Goal: Find contact information: Find contact information

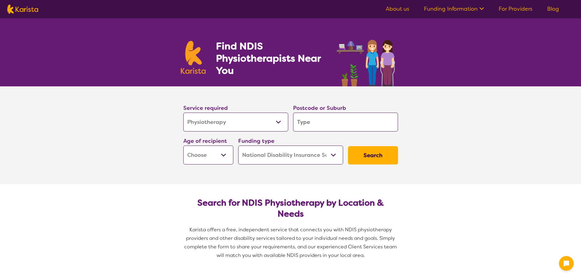
select select "Physiotherapy"
select select "NDIS"
select select "Physiotherapy"
select select "NDIS"
click at [332, 122] on input "search" at bounding box center [345, 122] width 105 height 19
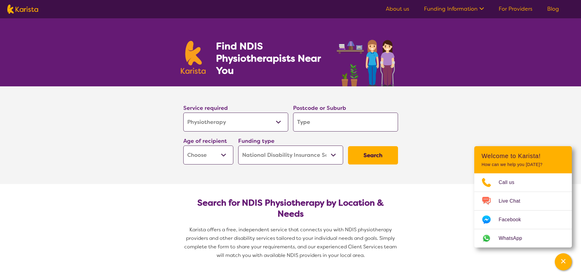
type input "3337"
click at [213, 151] on select "Early Childhood - 0 to 9 Child - 10 to 11 Adolescent - 12 to 17 Adult - 18 to 6…" at bounding box center [208, 154] width 50 height 19
select select "AD"
click at [183, 145] on select "Early Childhood - 0 to 9 Child - 10 to 11 Adolescent - 12 to 17 Adult - 18 to 6…" at bounding box center [208, 154] width 50 height 19
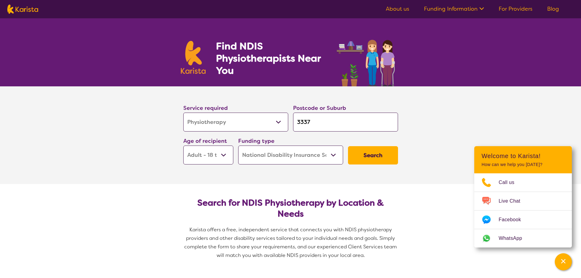
select select "AD"
click at [375, 154] on button "Search" at bounding box center [373, 155] width 50 height 18
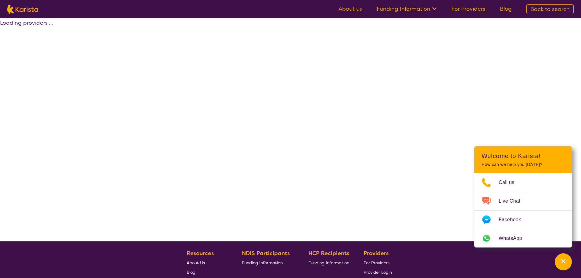
select select "by_score"
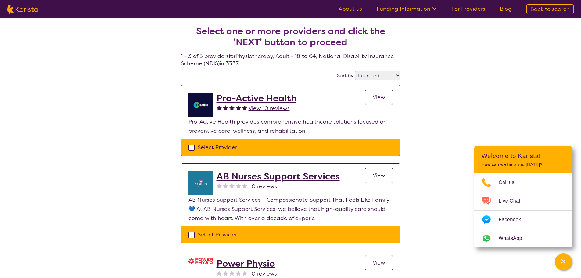
click at [275, 100] on h2 "Pro-Active Health" at bounding box center [257, 98] width 80 height 11
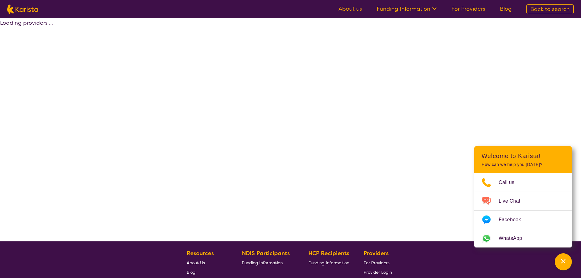
select select "by_score"
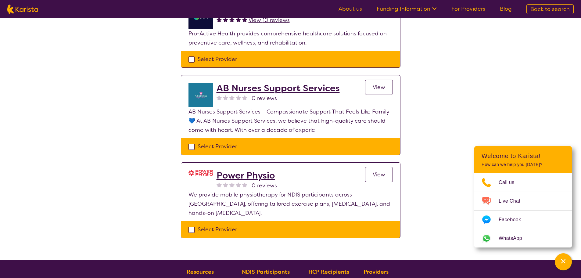
scroll to position [91, 0]
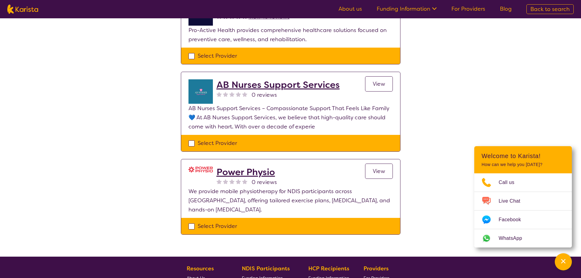
click at [248, 172] on h2 "Power Physio" at bounding box center [247, 172] width 60 height 11
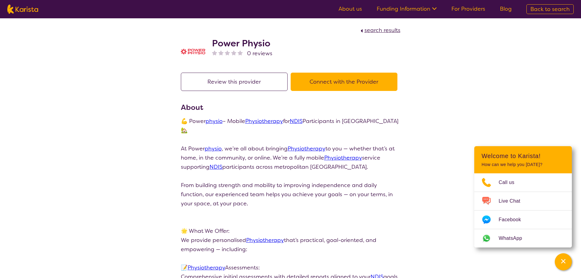
click at [322, 81] on button "Connect with the Provider" at bounding box center [344, 82] width 107 height 18
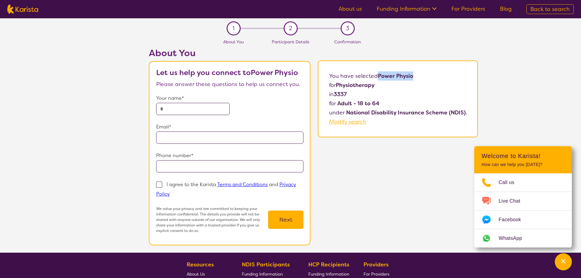
drag, startPoint x: 379, startPoint y: 76, endPoint x: 415, endPoint y: 76, distance: 36.0
click at [415, 76] on p "You have selected Power Physio for Physiotherapy in 3337 for Adult - 18 to 64 u…" at bounding box center [398, 98] width 138 height 55
copy b "Power Physio"
